Goal: Book appointment/travel/reservation

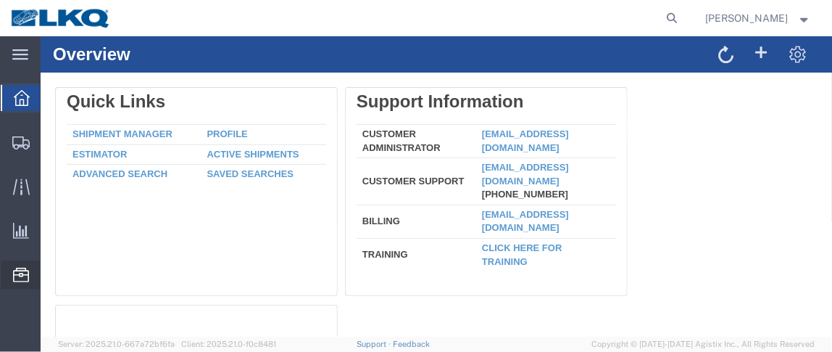
click at [0, 0] on span "Location Appointment" at bounding box center [0, 0] width 0 height 0
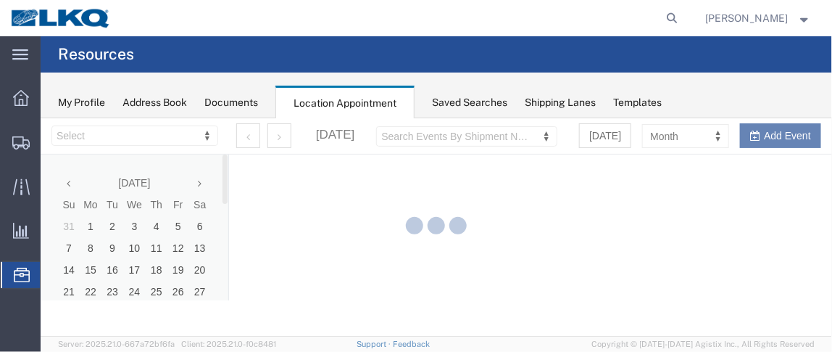
select select "28716"
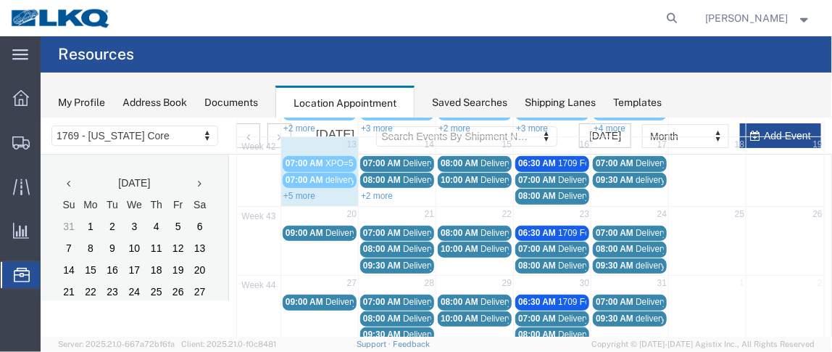
scroll to position [228, 0]
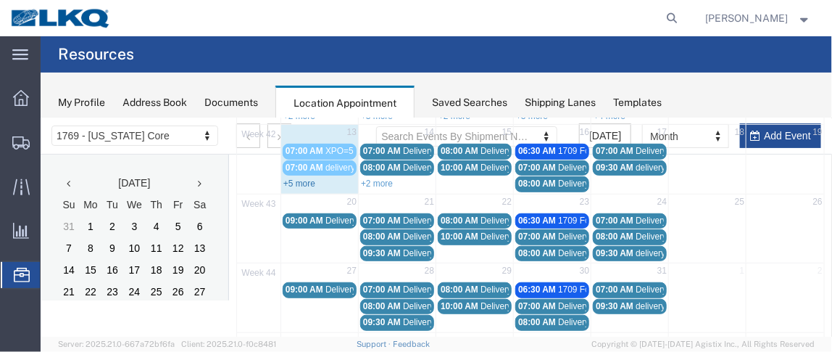
click at [283, 178] on link "+5 more" at bounding box center [299, 183] width 32 height 10
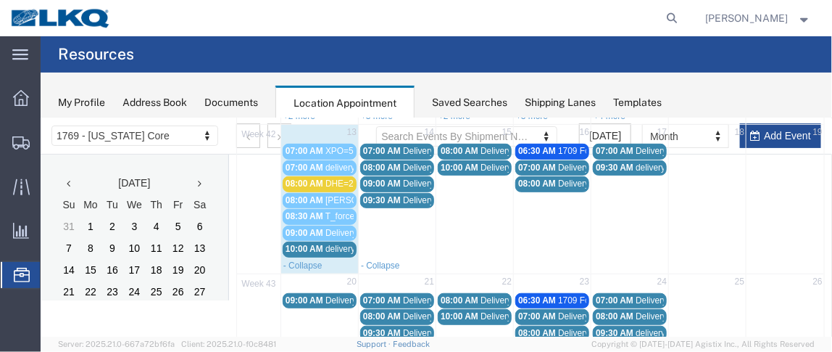
click at [311, 243] on span "10:00 AM" at bounding box center [304, 248] width 38 height 10
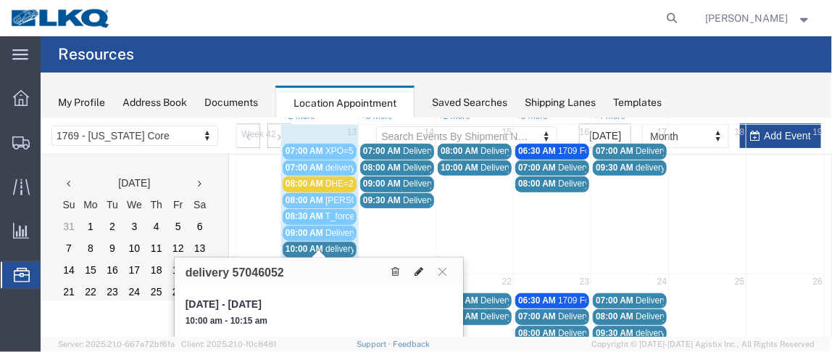
click at [416, 266] on icon at bounding box center [418, 270] width 9 height 10
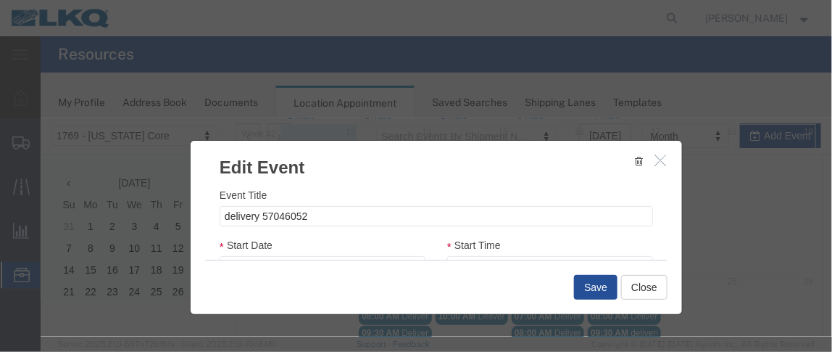
select select
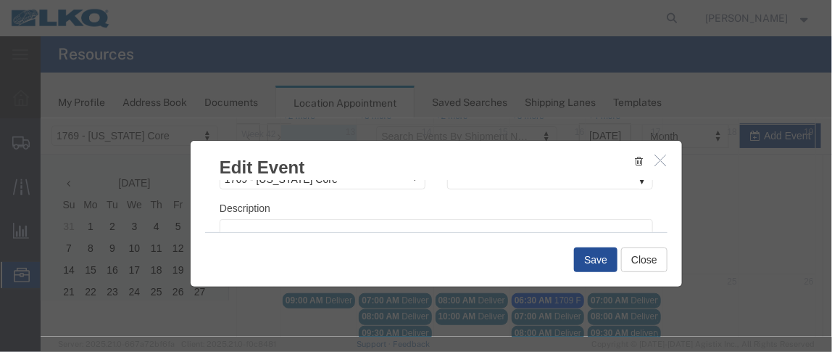
scroll to position [241, 0]
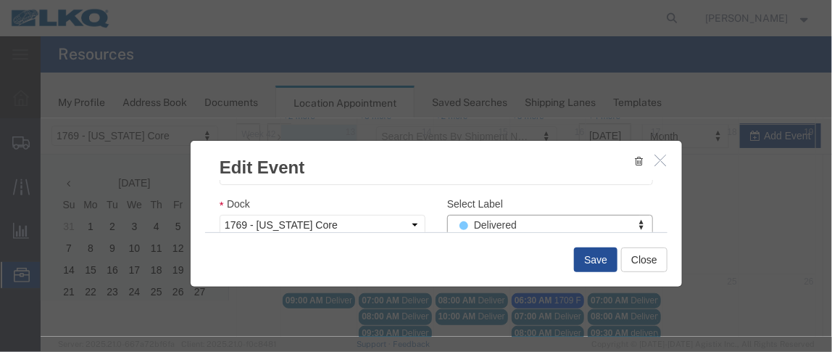
select select "40"
click at [569, 260] on div "Save Close" at bounding box center [435, 258] width 463 height 54
click at [576, 258] on button "Save" at bounding box center [594, 258] width 43 height 25
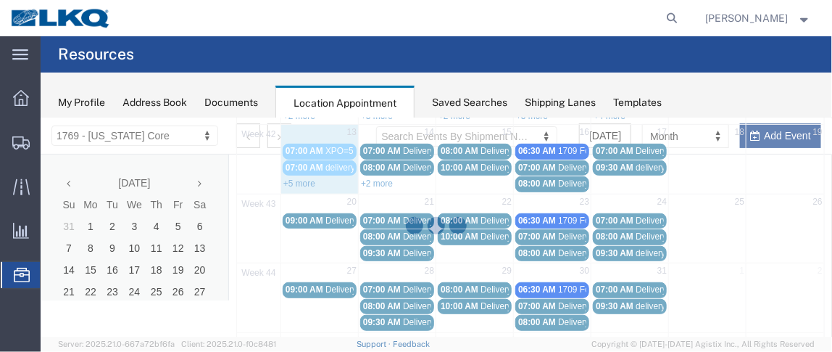
scroll to position [140, 0]
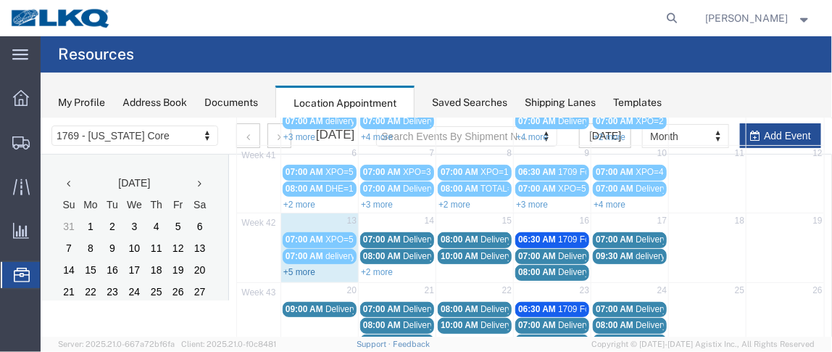
click at [292, 268] on link "+5 more" at bounding box center [299, 271] width 32 height 10
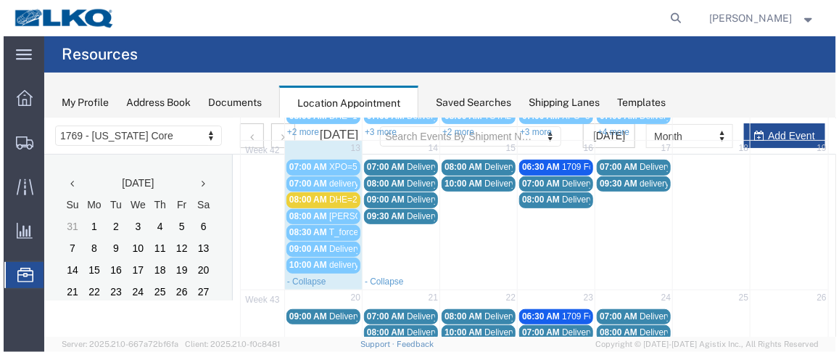
scroll to position [202, 0]
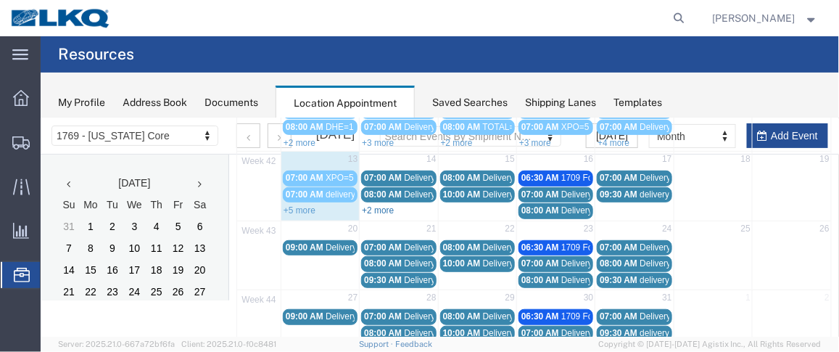
click at [370, 204] on link "+2 more" at bounding box center [377, 209] width 32 height 10
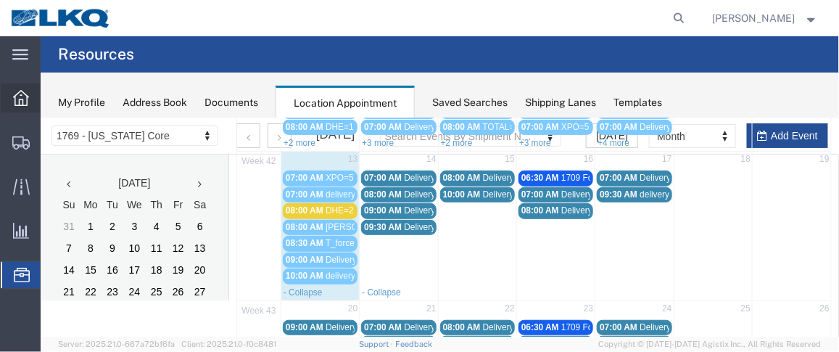
click at [22, 97] on icon at bounding box center [21, 98] width 16 height 16
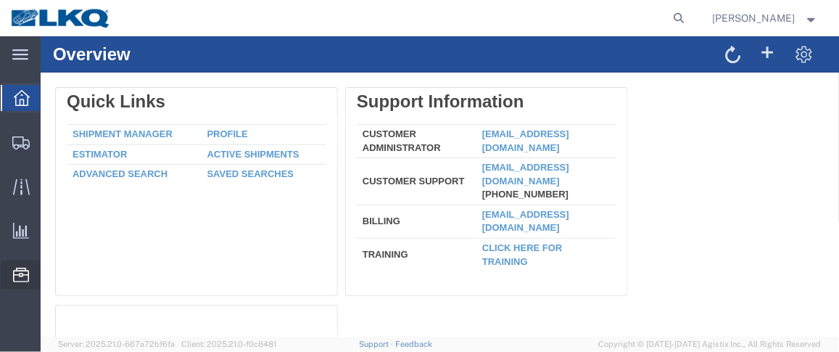
click at [0, 0] on span "Location Appointment" at bounding box center [0, 0] width 0 height 0
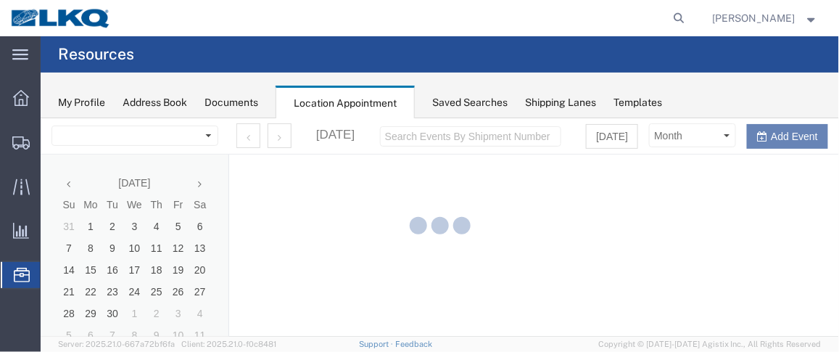
select select "28716"
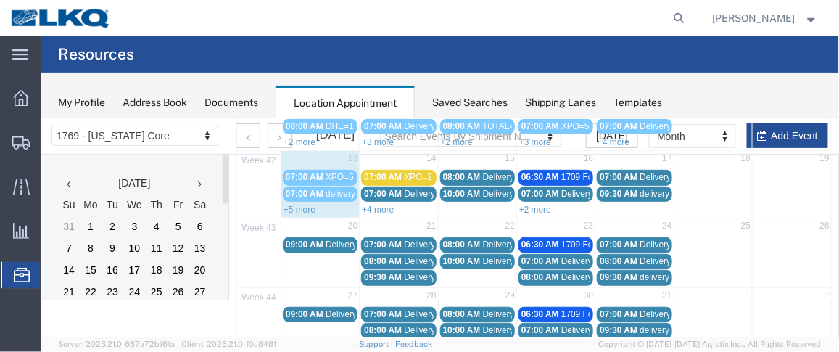
scroll to position [208, 0]
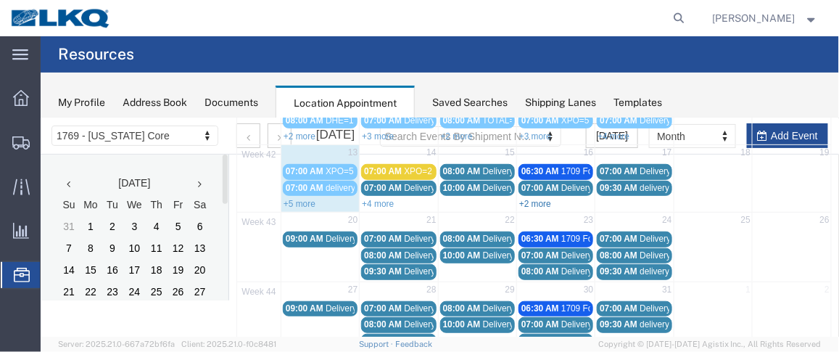
click at [538, 198] on link "+2 more" at bounding box center [534, 203] width 32 height 10
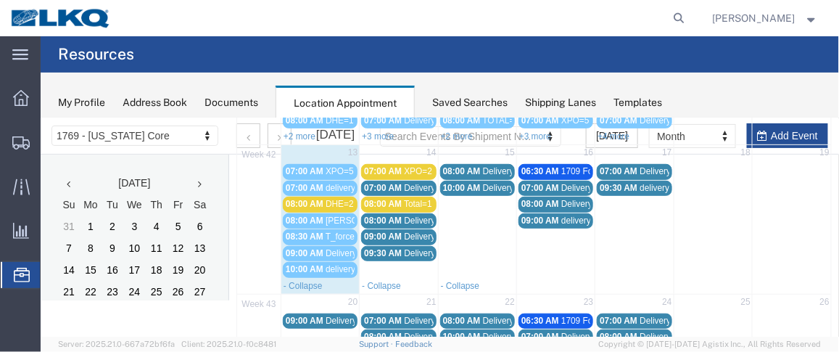
click at [392, 183] on span "07:00 AM" at bounding box center [382, 187] width 38 height 10
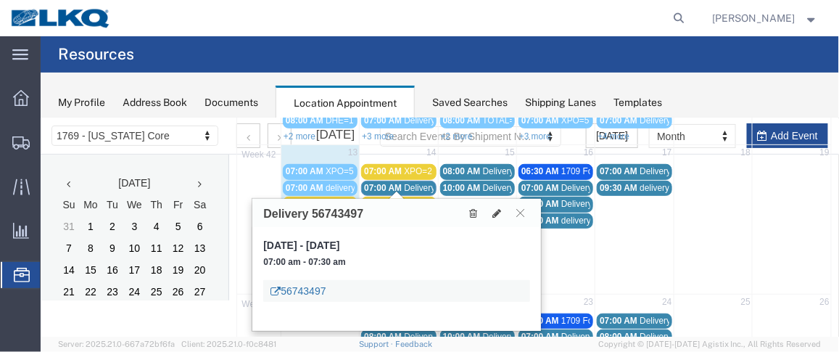
click at [311, 285] on link "56743497" at bounding box center [297, 290] width 55 height 14
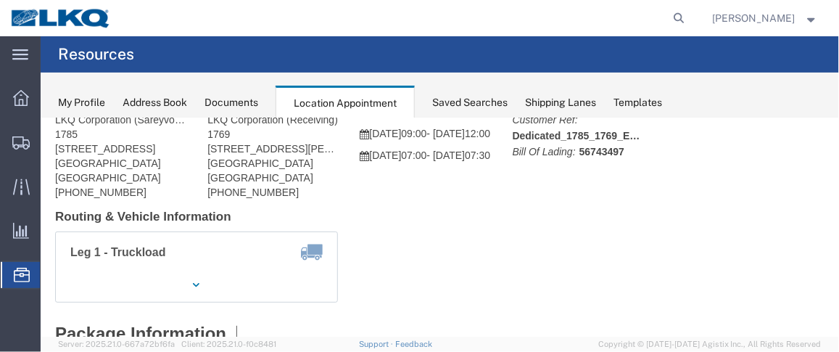
scroll to position [23, 0]
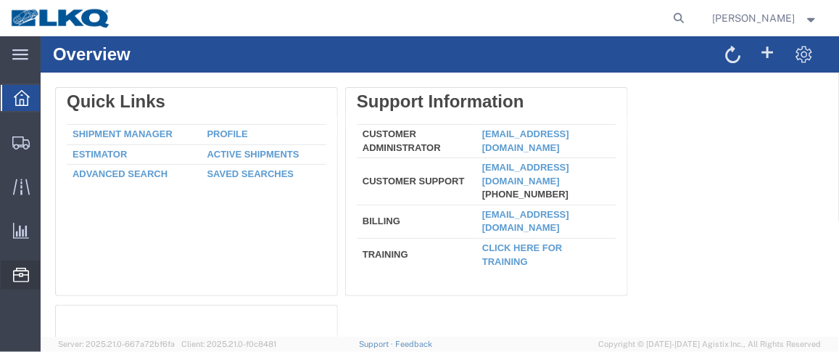
click at [0, 0] on span "Location Appointment" at bounding box center [0, 0] width 0 height 0
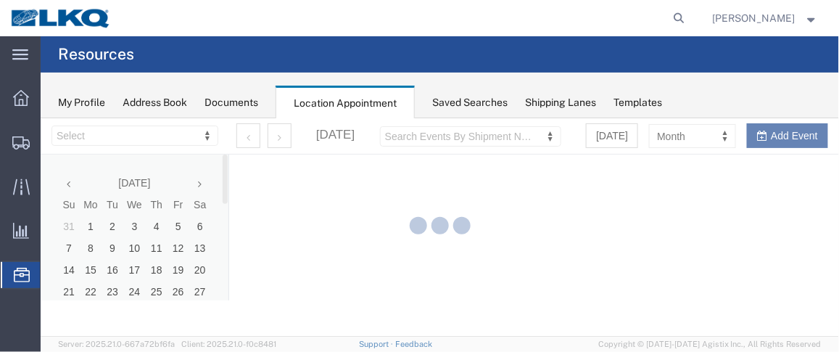
select select "28716"
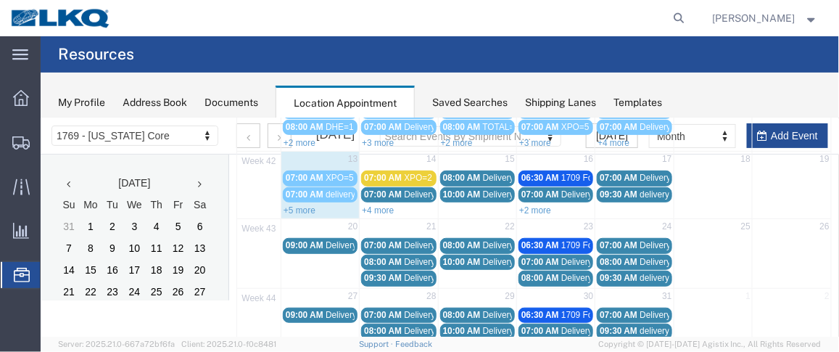
scroll to position [204, 0]
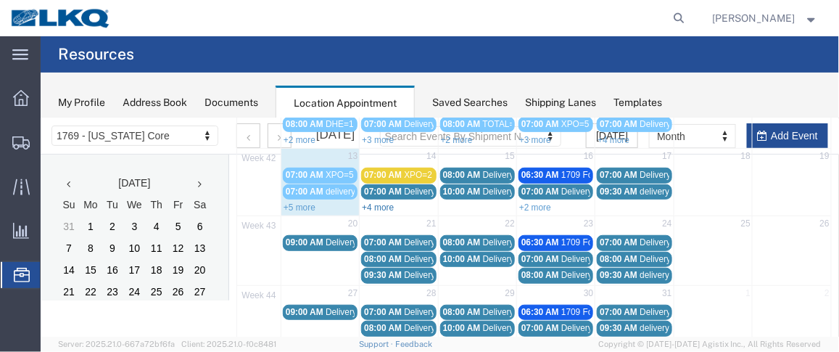
click at [384, 202] on link "+4 more" at bounding box center [377, 207] width 32 height 10
